Goal: Task Accomplishment & Management: Use online tool/utility

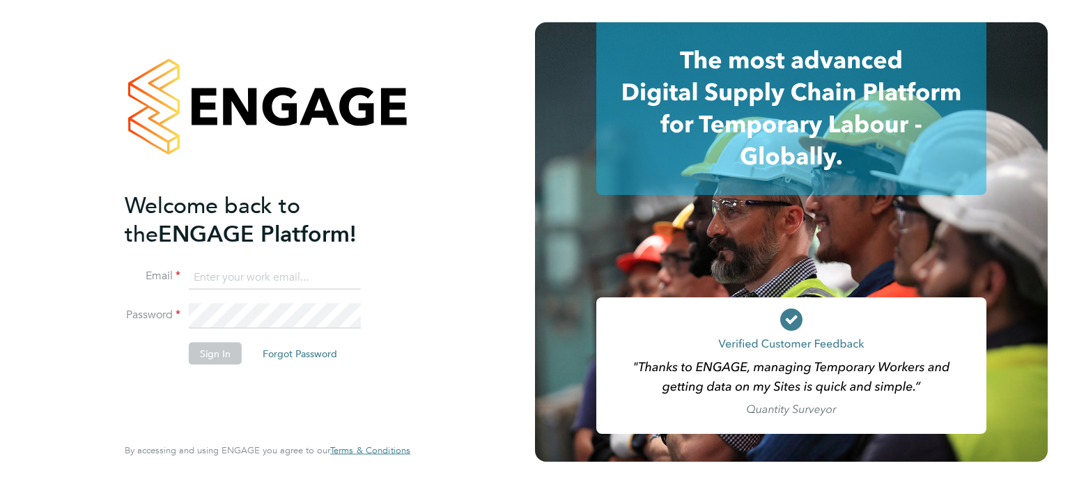
type input "[PERSON_NAME][EMAIL_ADDRESS][DOMAIN_NAME]"
click at [225, 353] on button "Sign In" at bounding box center [215, 353] width 53 height 22
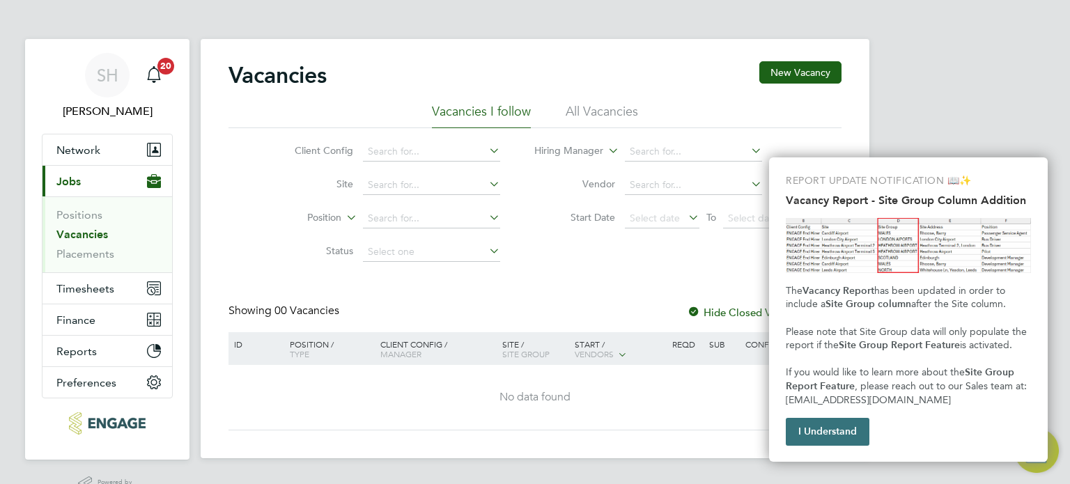
click at [808, 430] on button "I Understand" at bounding box center [828, 432] width 84 height 28
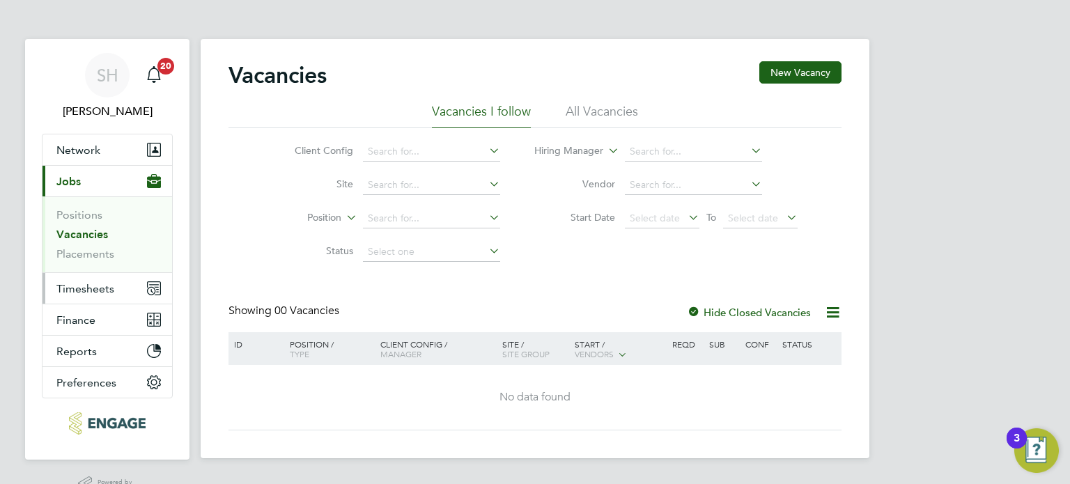
click at [95, 285] on span "Timesheets" at bounding box center [85, 288] width 58 height 13
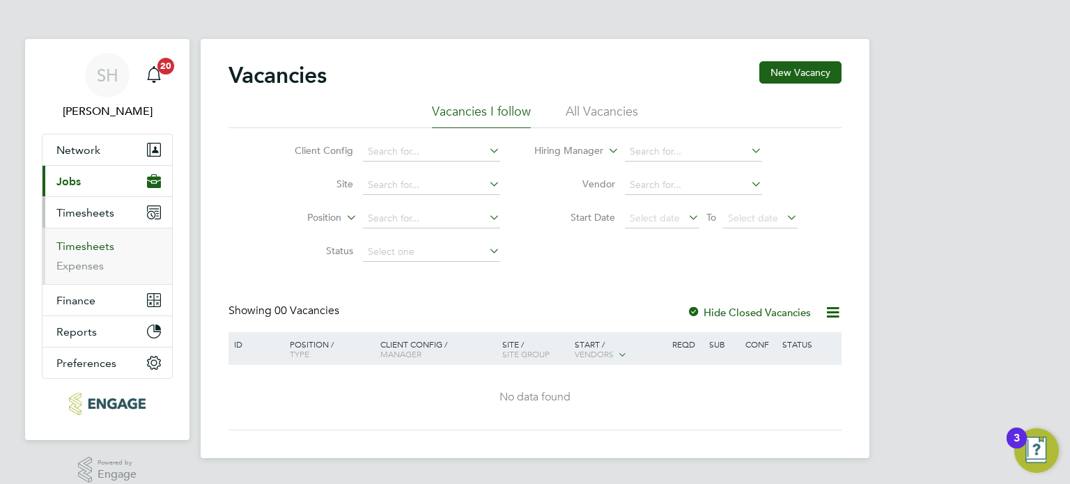
click at [88, 242] on link "Timesheets" at bounding box center [85, 246] width 58 height 13
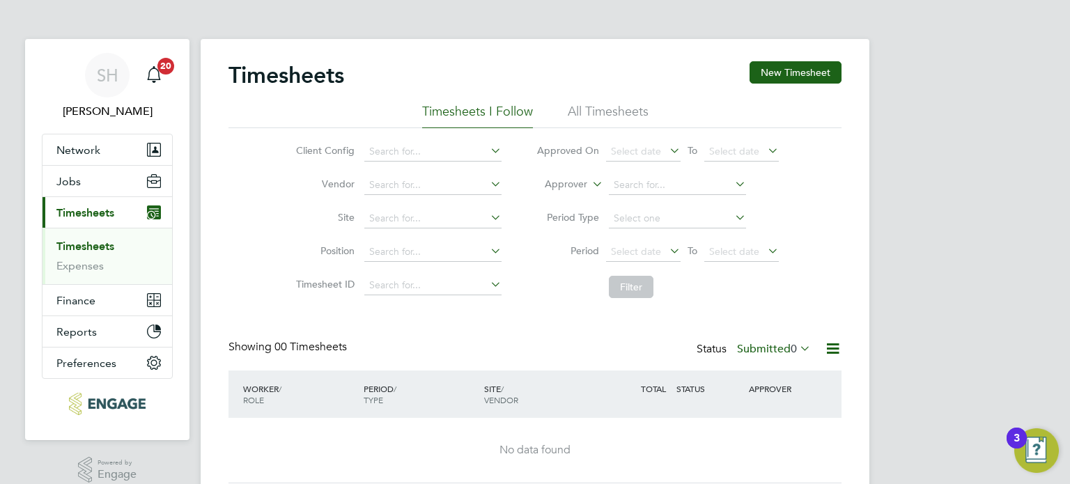
click at [831, 348] on icon at bounding box center [832, 348] width 17 height 17
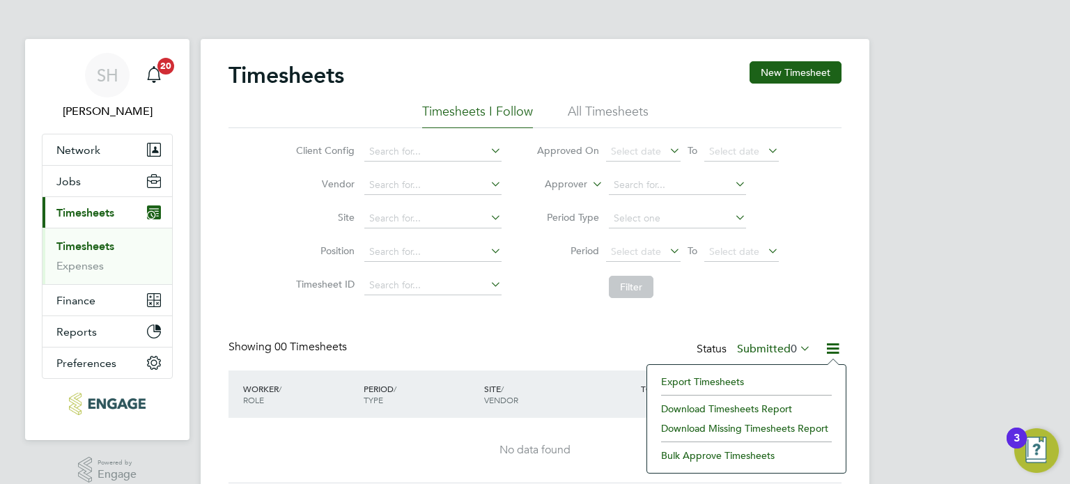
click at [715, 379] on li "Export Timesheets" at bounding box center [746, 382] width 185 height 20
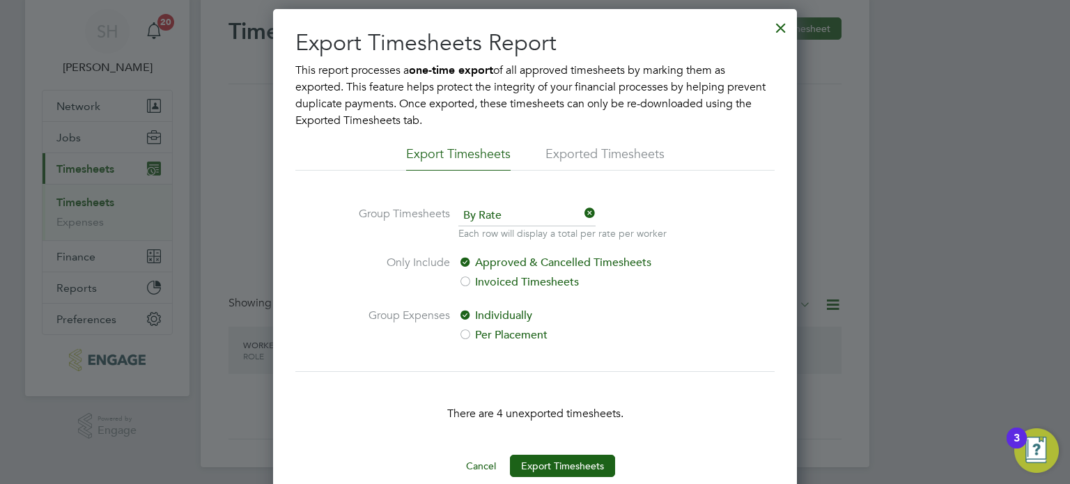
scroll to position [67, 0]
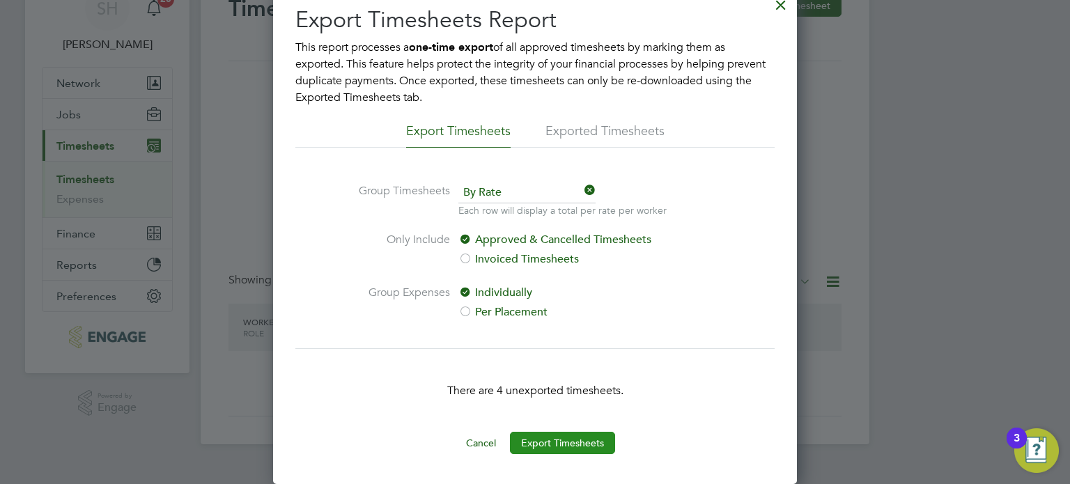
click at [567, 439] on button "Export Timesheets" at bounding box center [562, 443] width 105 height 22
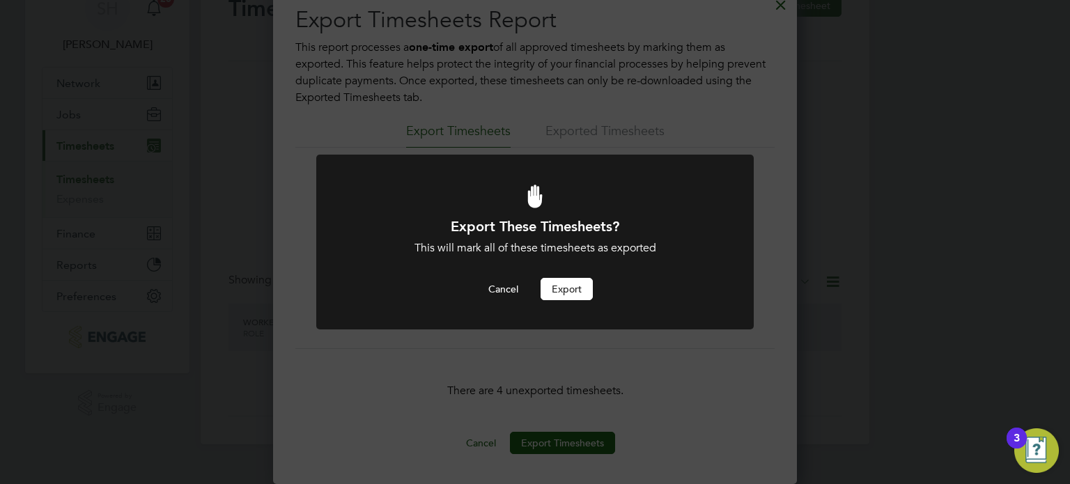
click at [574, 290] on button "Export" at bounding box center [566, 289] width 52 height 22
